Goal: Task Accomplishment & Management: Manage account settings

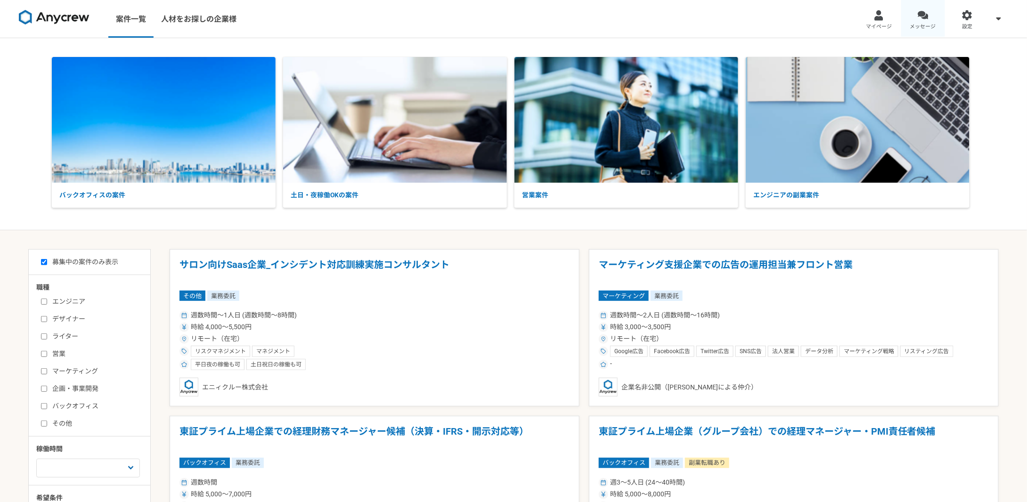
click at [918, 21] on link "メッセージ" at bounding box center [923, 19] width 44 height 38
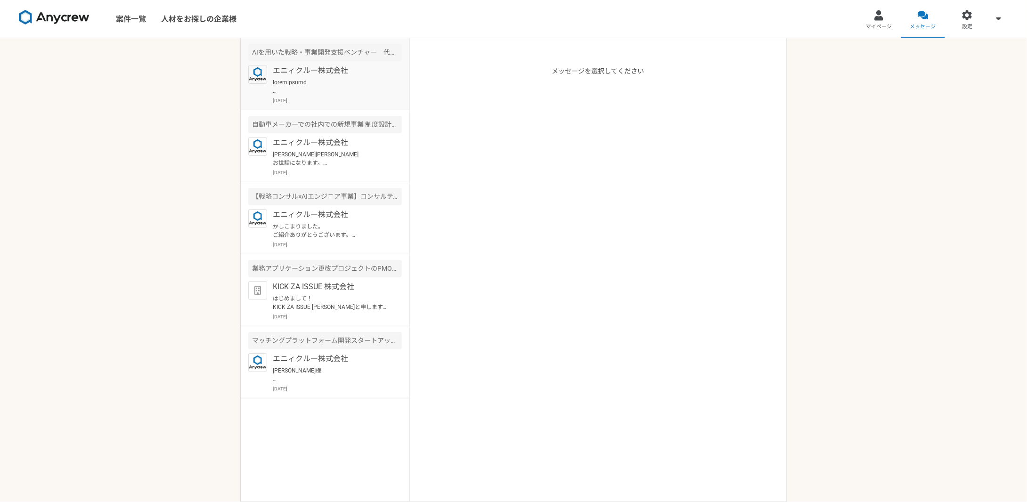
click at [273, 90] on p at bounding box center [331, 86] width 116 height 17
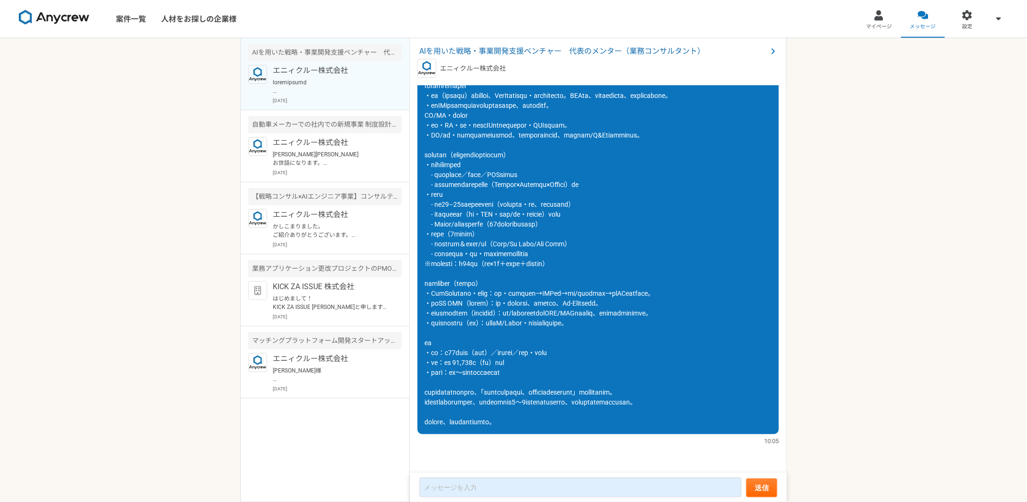
scroll to position [306, 0]
click at [328, 161] on p "[PERSON_NAME][PERSON_NAME] お世話になります。 Anycrewの[PERSON_NAME]でございます。 以前稼働が難しいとお話あり…" at bounding box center [331, 158] width 116 height 17
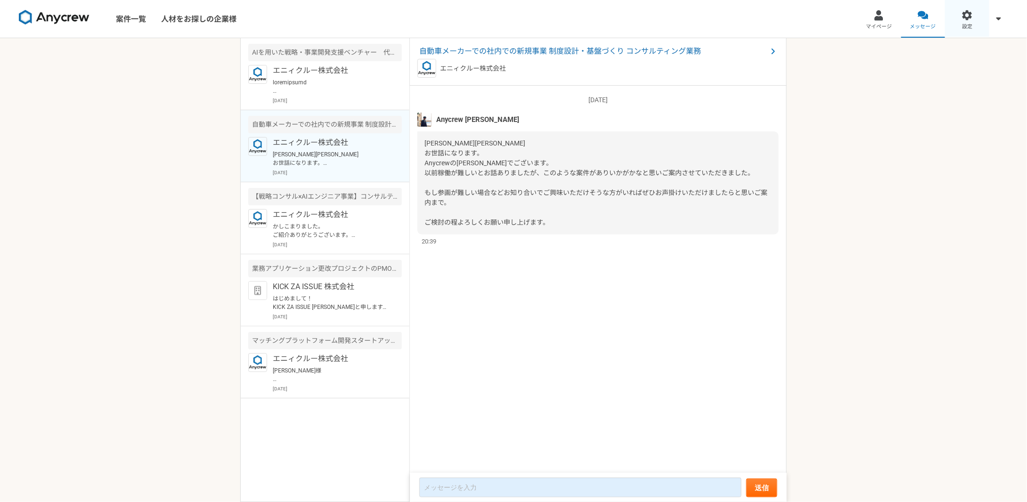
drag, startPoint x: 940, startPoint y: 0, endPoint x: 973, endPoint y: 20, distance: 38.9
click at [973, 20] on link "設定" at bounding box center [967, 19] width 44 height 38
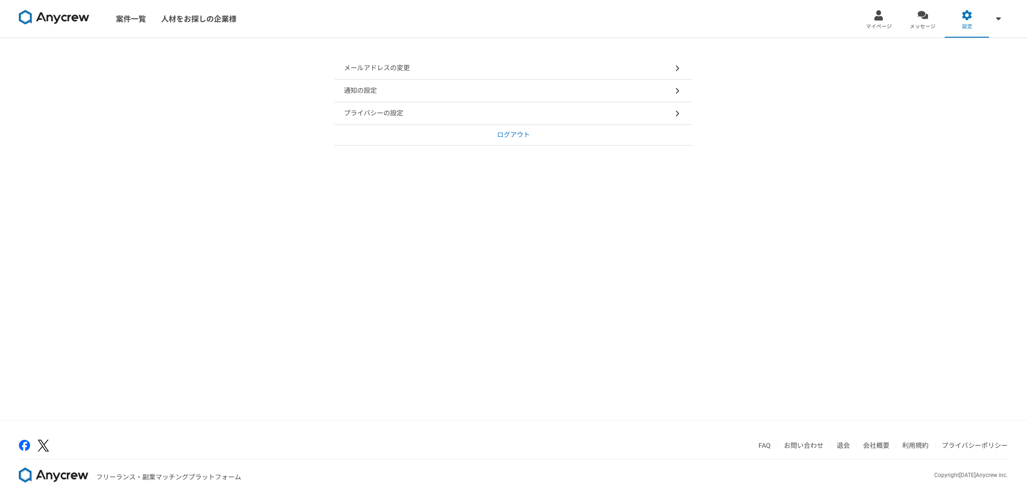
click at [677, 94] on span at bounding box center [677, 90] width 11 height 11
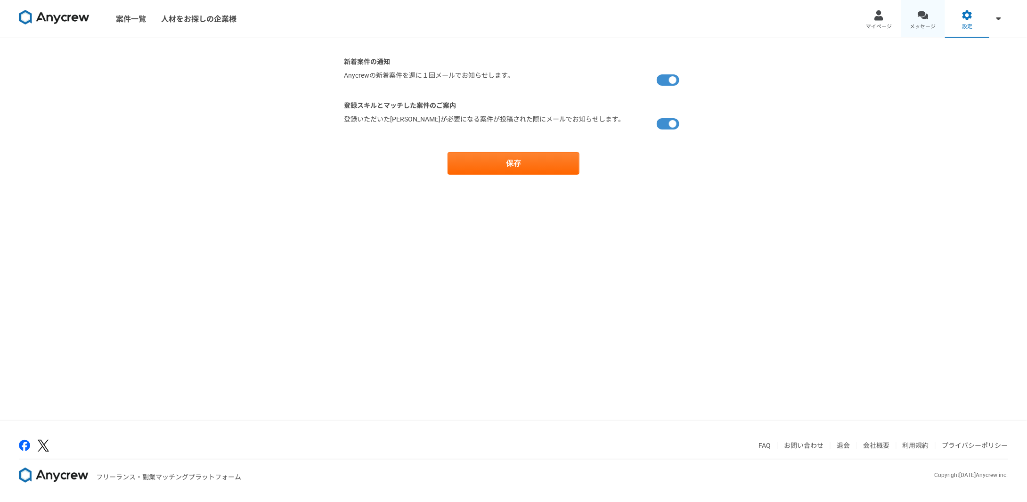
click at [922, 21] on link "メッセージ" at bounding box center [923, 19] width 44 height 38
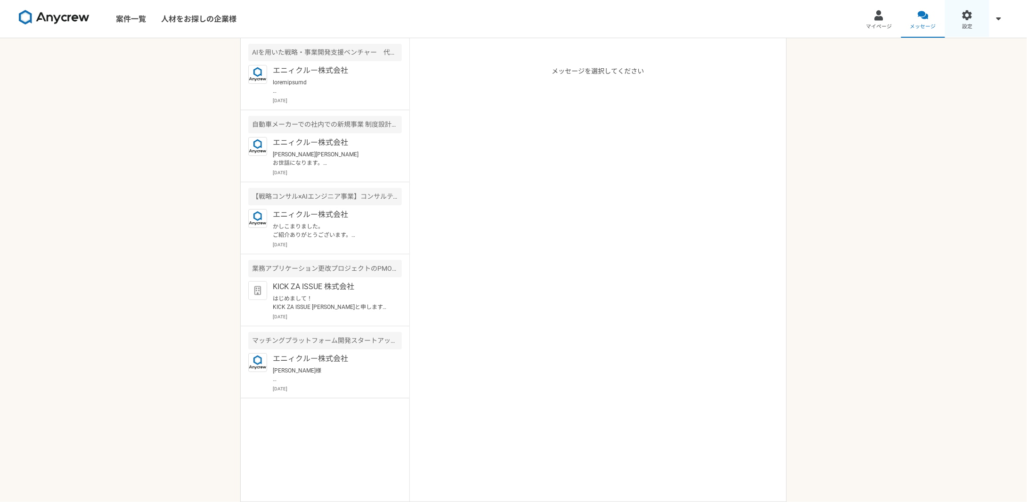
click at [959, 20] on link "設定" at bounding box center [967, 19] width 44 height 38
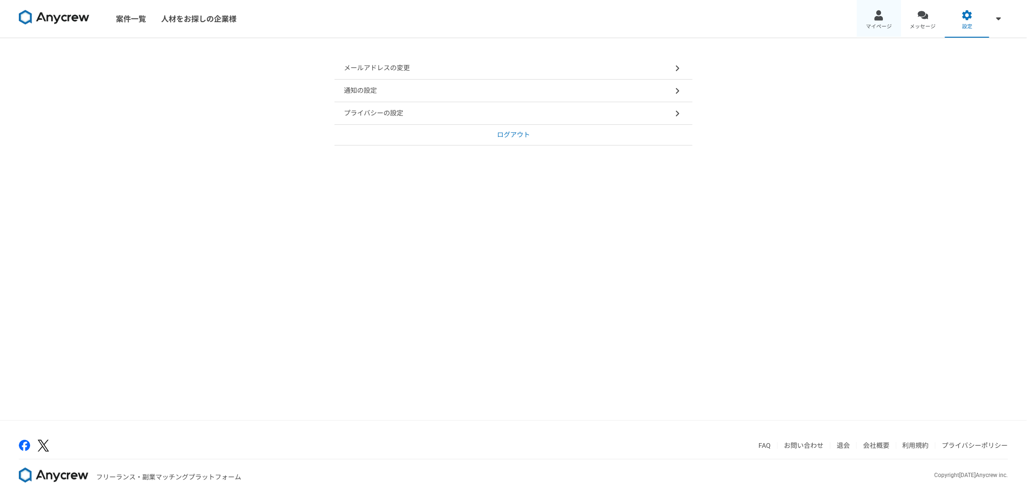
click at [872, 19] on link "マイページ" at bounding box center [879, 19] width 44 height 38
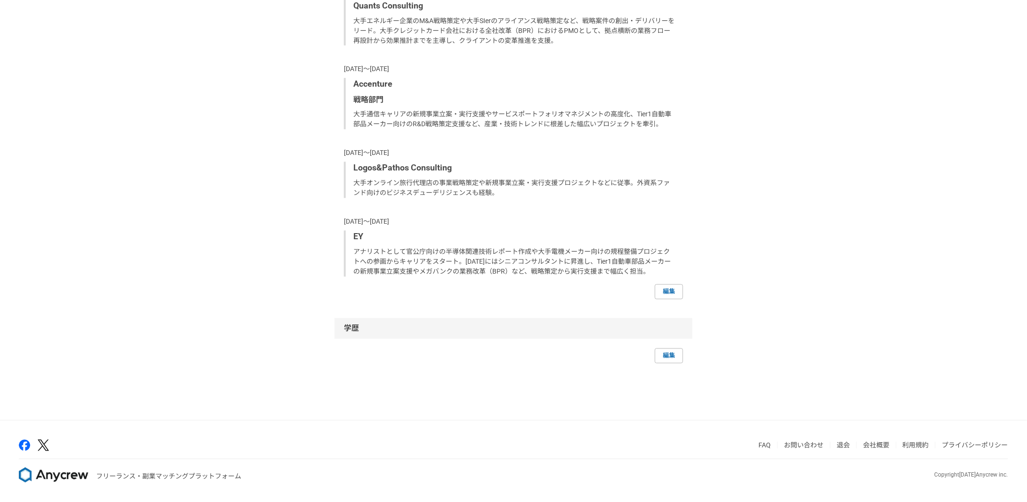
scroll to position [943, 0]
click at [669, 357] on link "編集" at bounding box center [669, 356] width 28 height 15
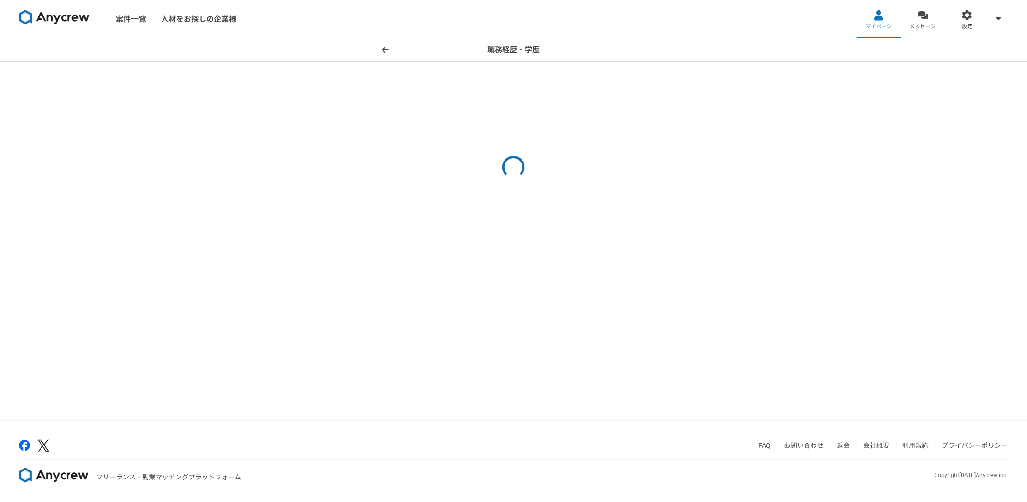
select select "[DATE]"
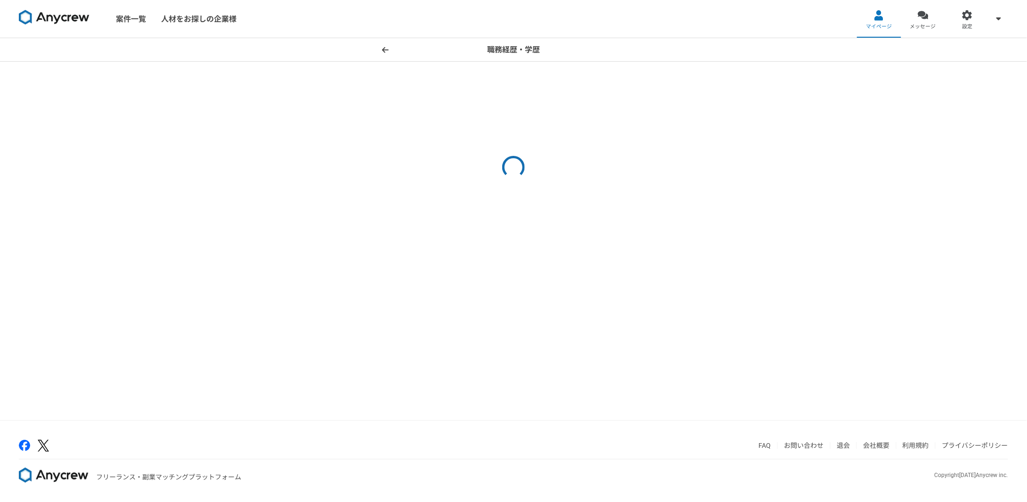
select select "[DATE]"
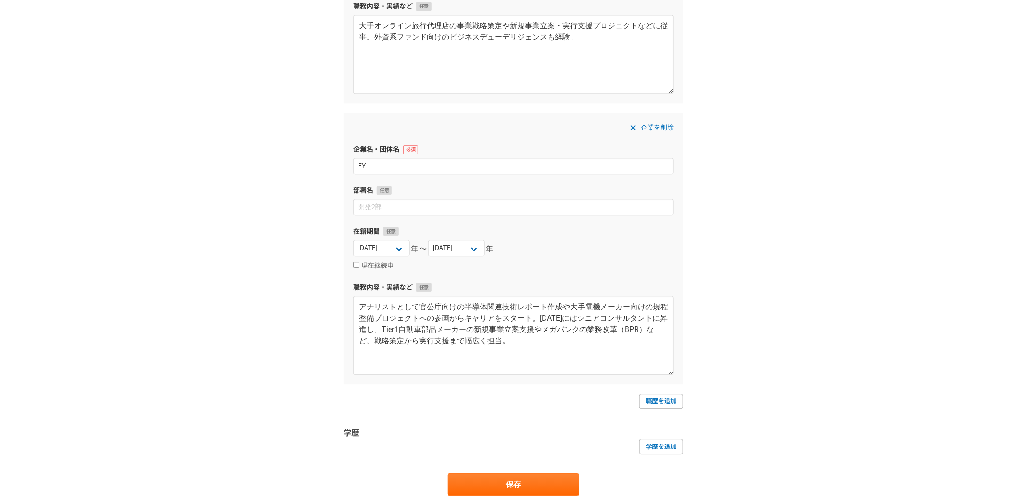
scroll to position [1201, 0]
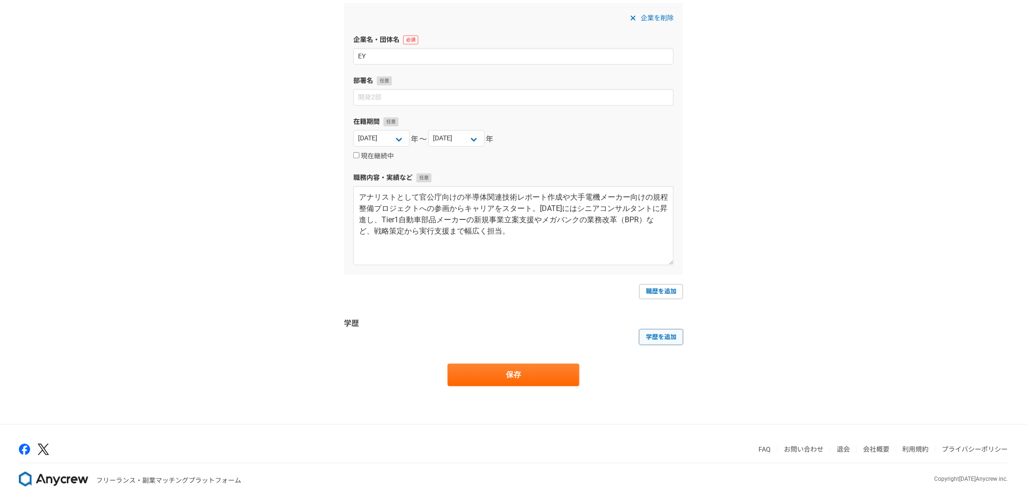
click at [650, 330] on link "学歴を追加" at bounding box center [661, 336] width 44 height 15
select select
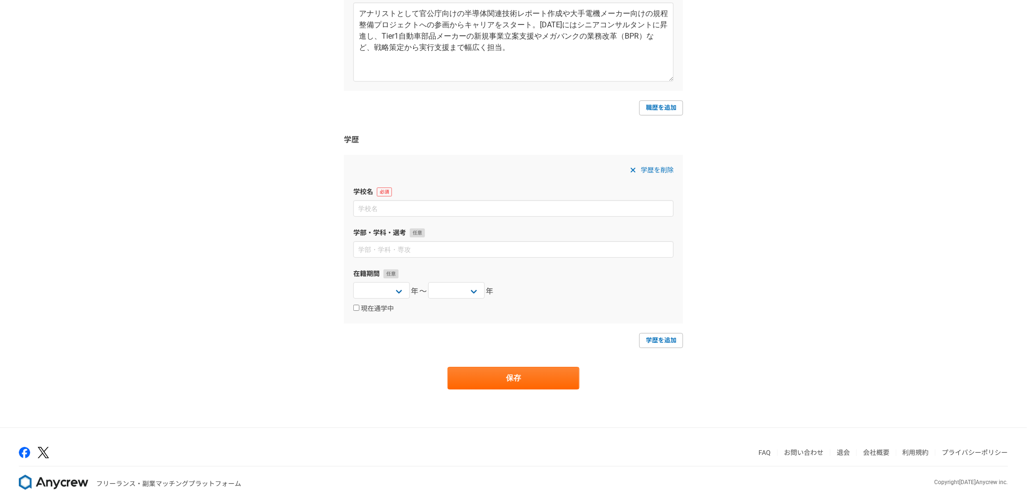
scroll to position [1385, 0]
click at [421, 203] on input at bounding box center [513, 208] width 320 height 16
type input "t"
type input "[PERSON_NAME]大学"
click at [406, 286] on select "[DATE] [DATE] [DATE] [DATE] [DATE] [DATE] [DATE] [DATE] [DATE] [DATE] [DATE] [D…" at bounding box center [381, 290] width 57 height 16
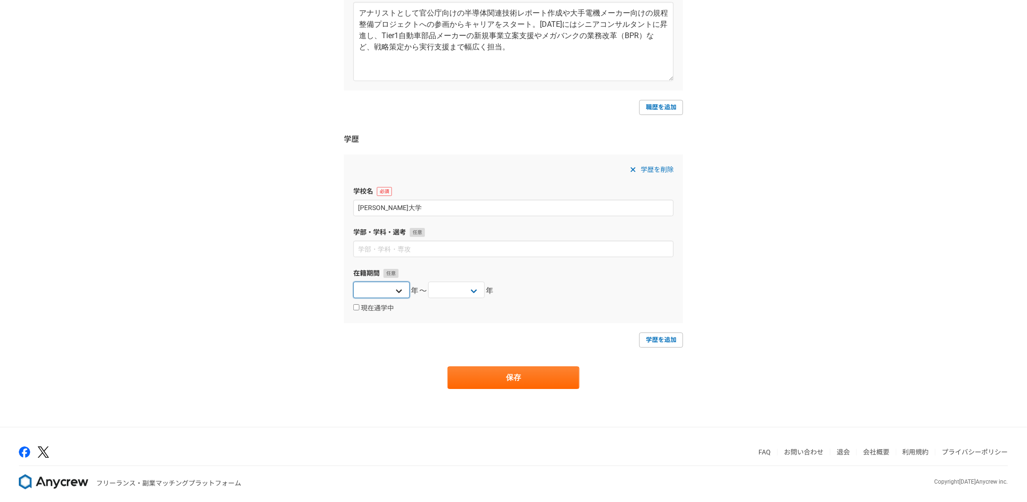
select select "[DATE]"
click at [353, 282] on select "[DATE] [DATE] [DATE] [DATE] [DATE] [DATE] [DATE] [DATE] [DATE] [DATE] [DATE] [D…" at bounding box center [381, 290] width 57 height 16
click at [446, 291] on select "[DATE] [DATE] [DATE] [DATE] [DATE] [DATE] [DATE] [DATE] [DATE] [DATE] [DATE] [D…" at bounding box center [456, 290] width 57 height 16
select select "[DATE]"
click at [428, 282] on select "[DATE] [DATE] [DATE] [DATE] [DATE] [DATE] [DATE] [DATE] [DATE] [DATE] [DATE] [D…" at bounding box center [456, 290] width 57 height 16
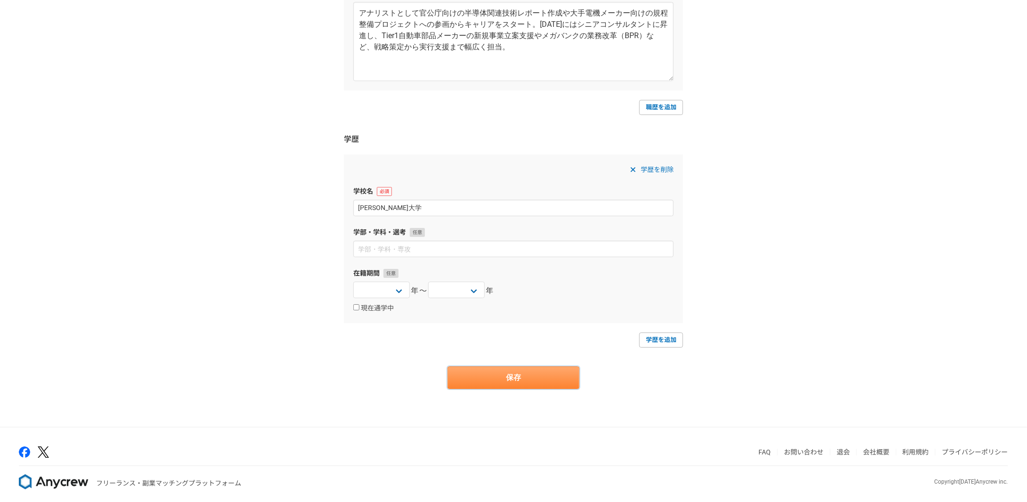
click at [524, 372] on button "保存" at bounding box center [513, 377] width 132 height 23
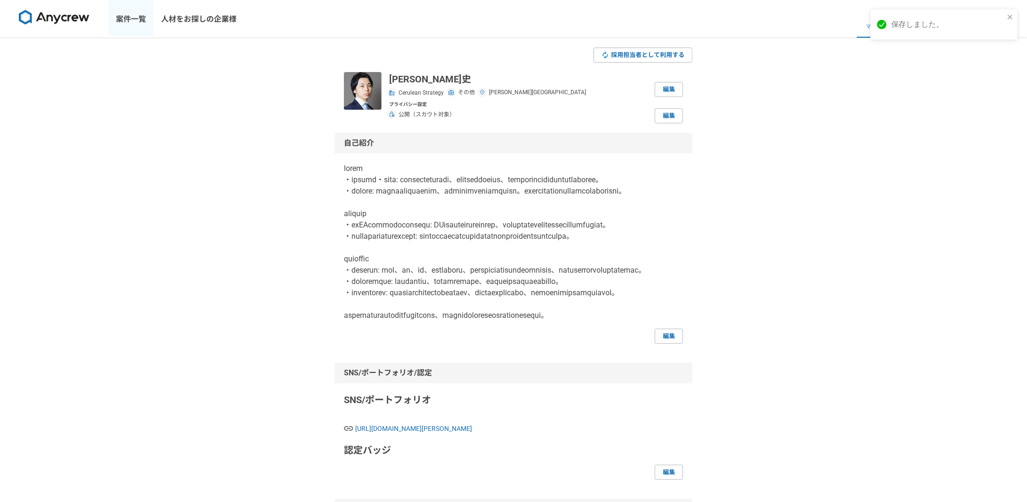
click at [125, 22] on link "案件一覧" at bounding box center [130, 19] width 45 height 38
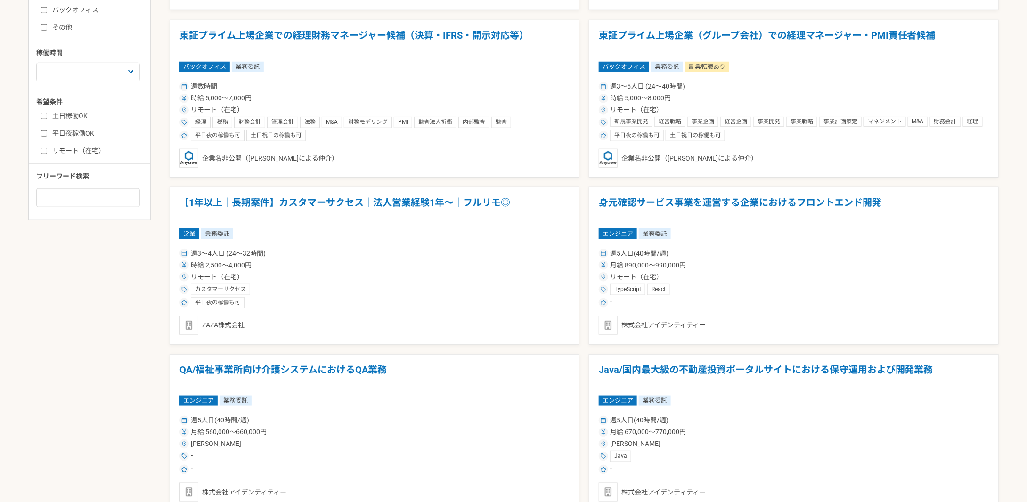
scroll to position [404, 0]
